Goal: Task Accomplishment & Management: Use online tool/utility

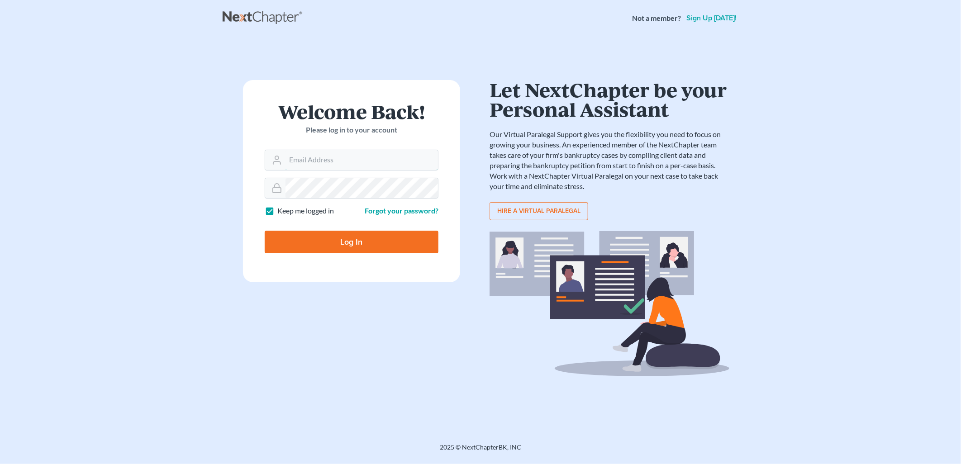
type input "[PERSON_NAME][EMAIL_ADDRESS][DOMAIN_NAME]"
click at [396, 238] on input "Log In" at bounding box center [352, 242] width 174 height 23
type input "Thinking..."
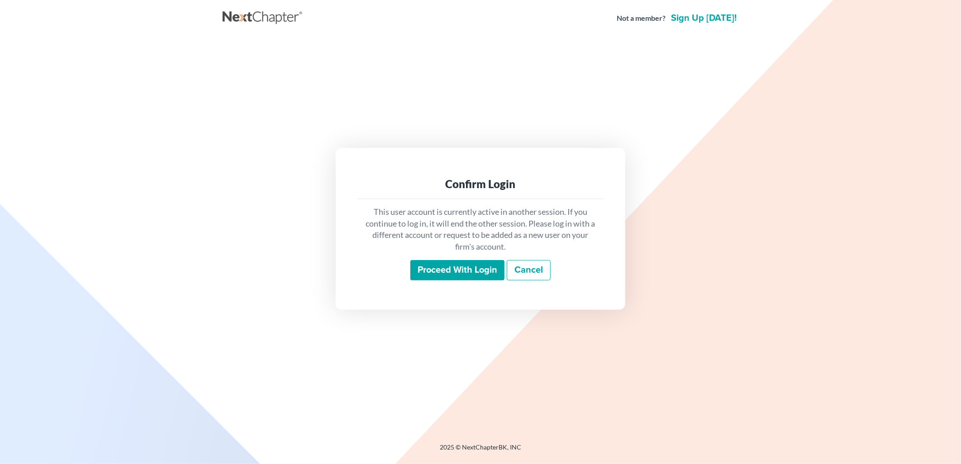
click at [450, 272] on input "Proceed with login" at bounding box center [457, 270] width 94 height 21
